Goal: Information Seeking & Learning: Check status

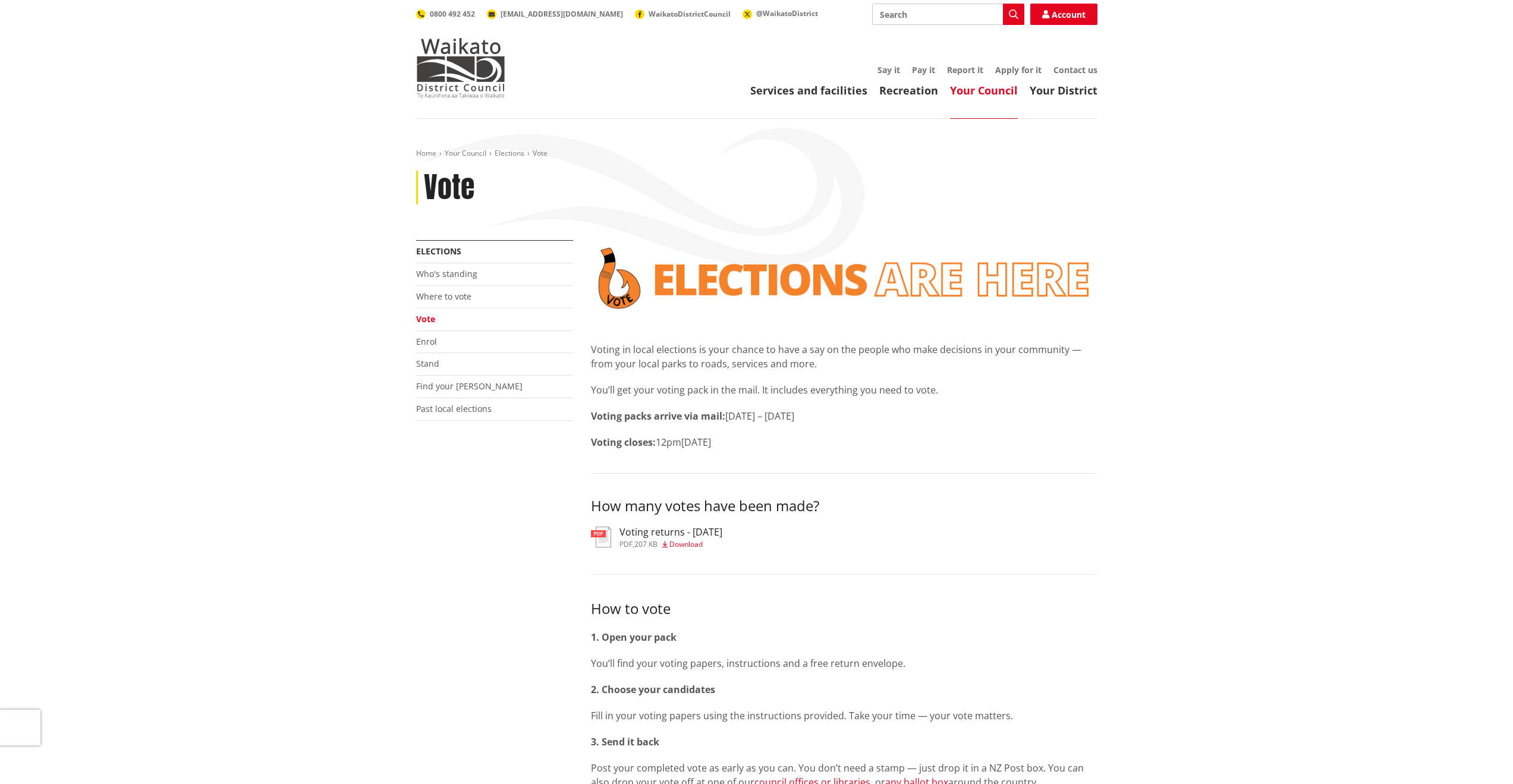
click at [625, 538] on h3 "Voting returns - [DATE]" at bounding box center [671, 532] width 103 height 11
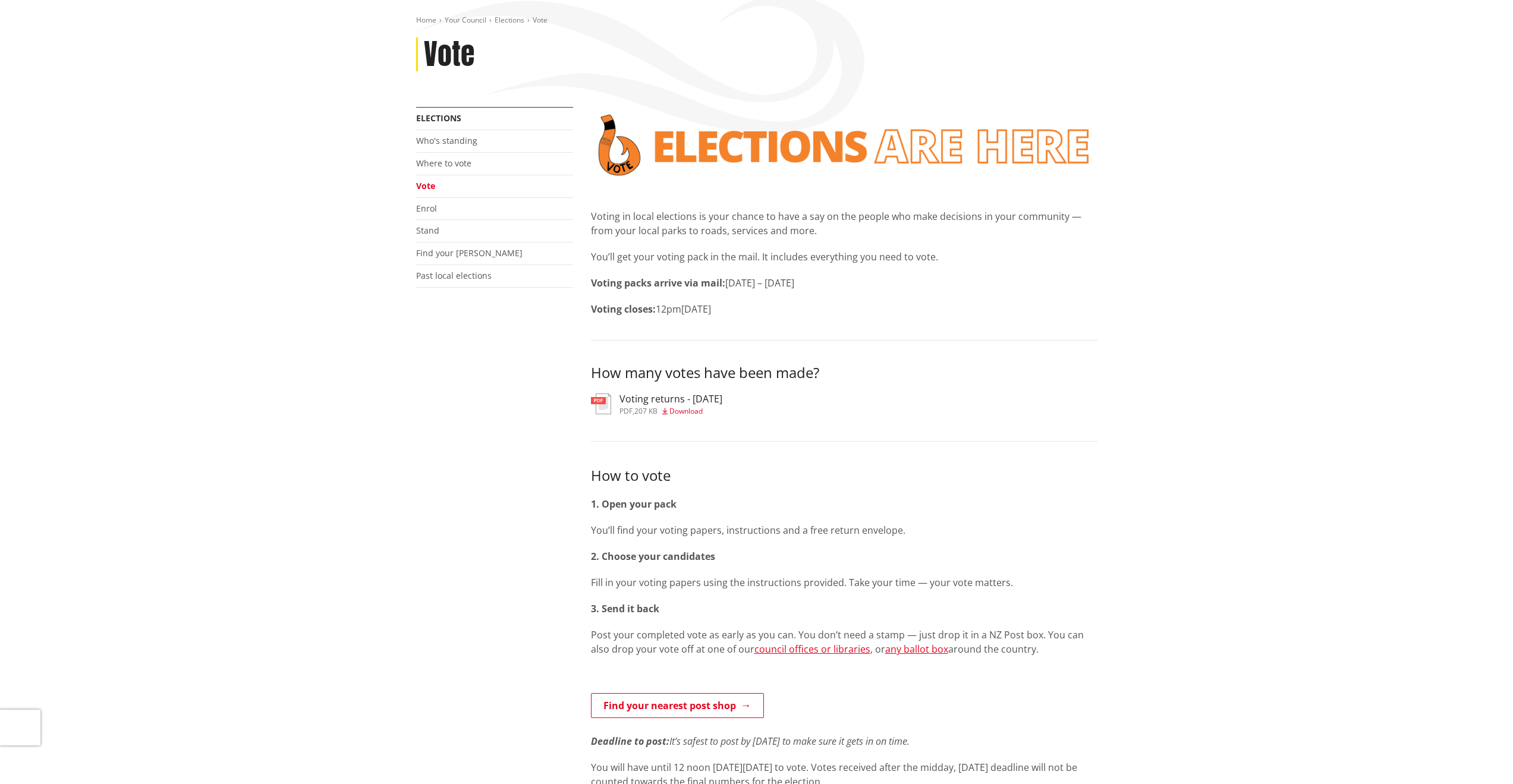
scroll to position [356, 0]
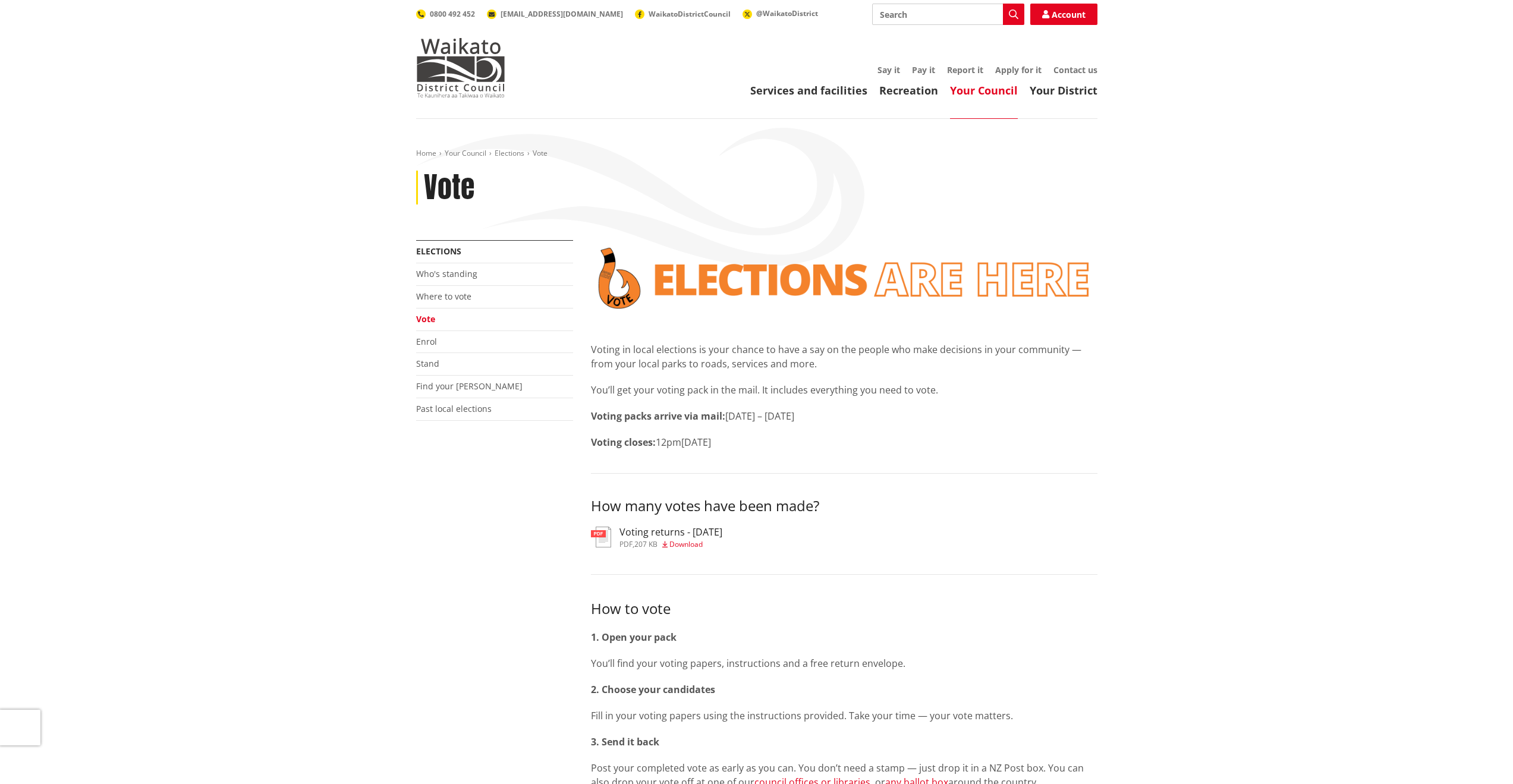
click at [712, 531] on h3 "Voting returns - [DATE]" at bounding box center [671, 532] width 103 height 11
